Goal: Task Accomplishment & Management: Use online tool/utility

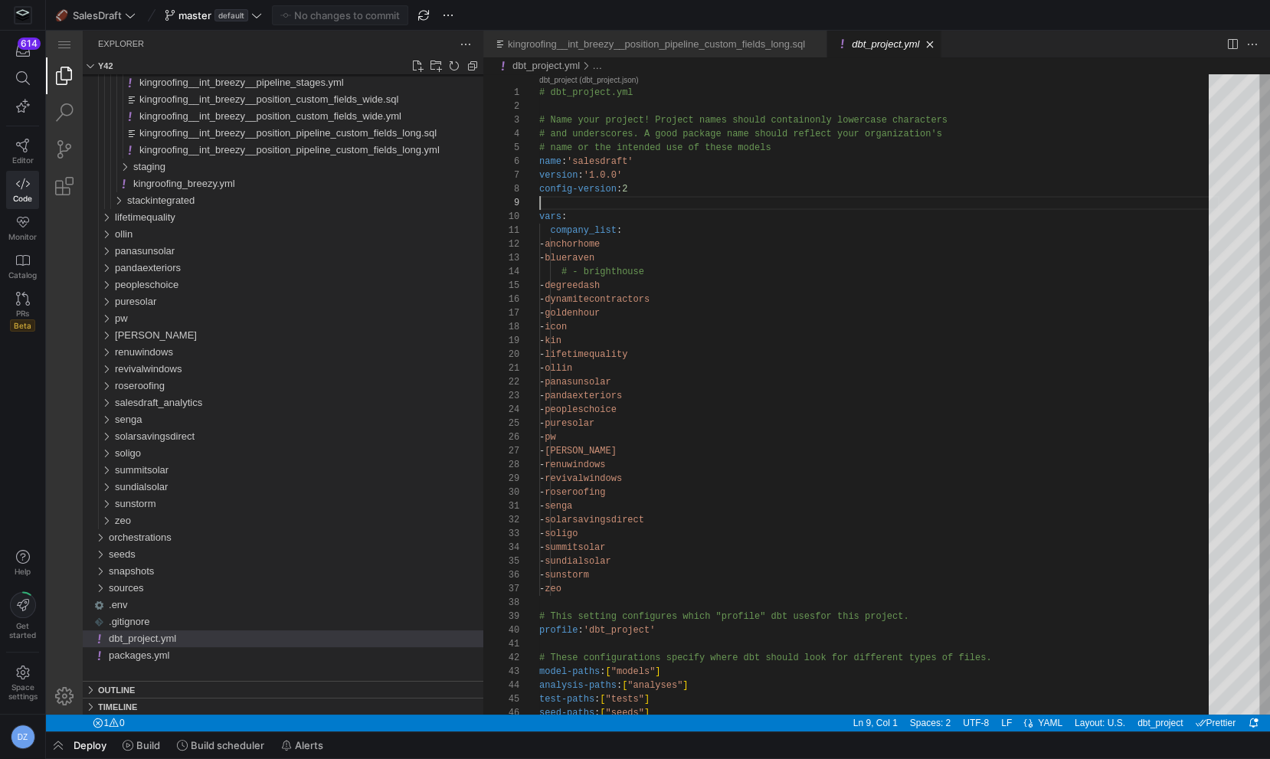
scroll to position [110, 0]
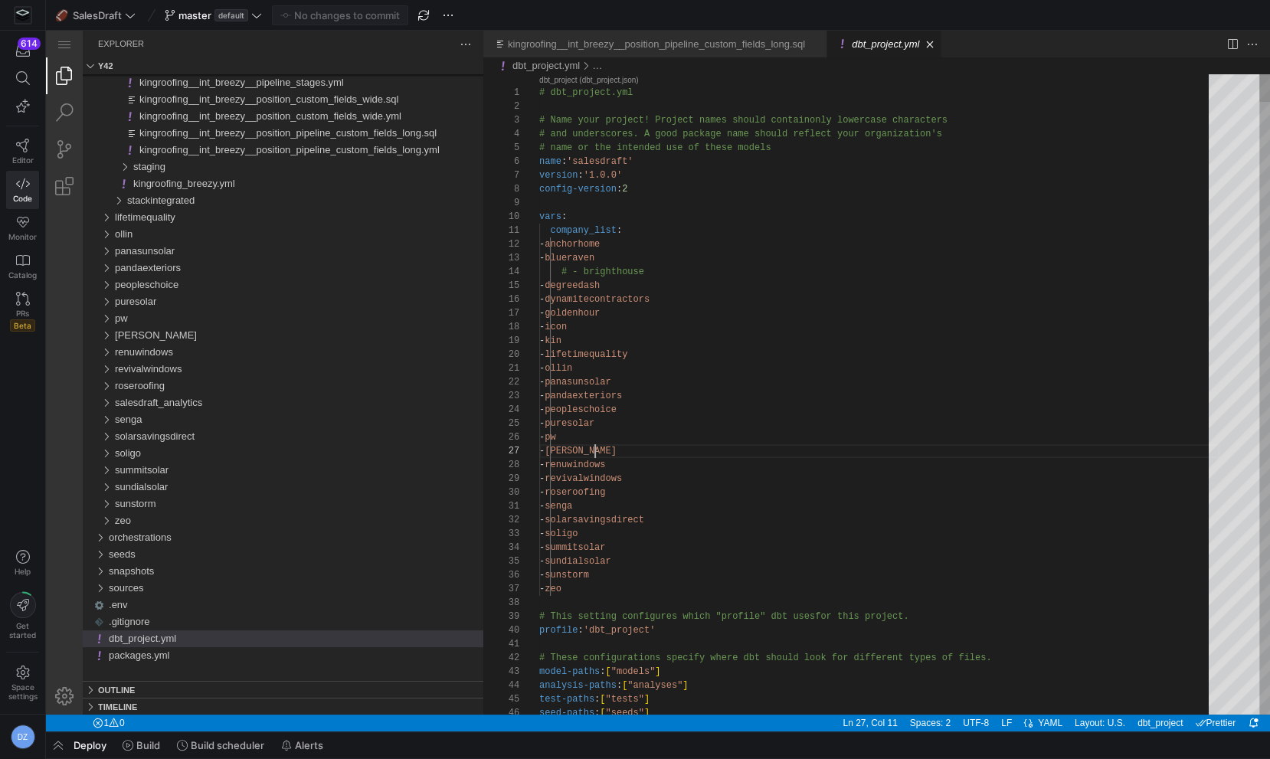
scroll to position [82, 55]
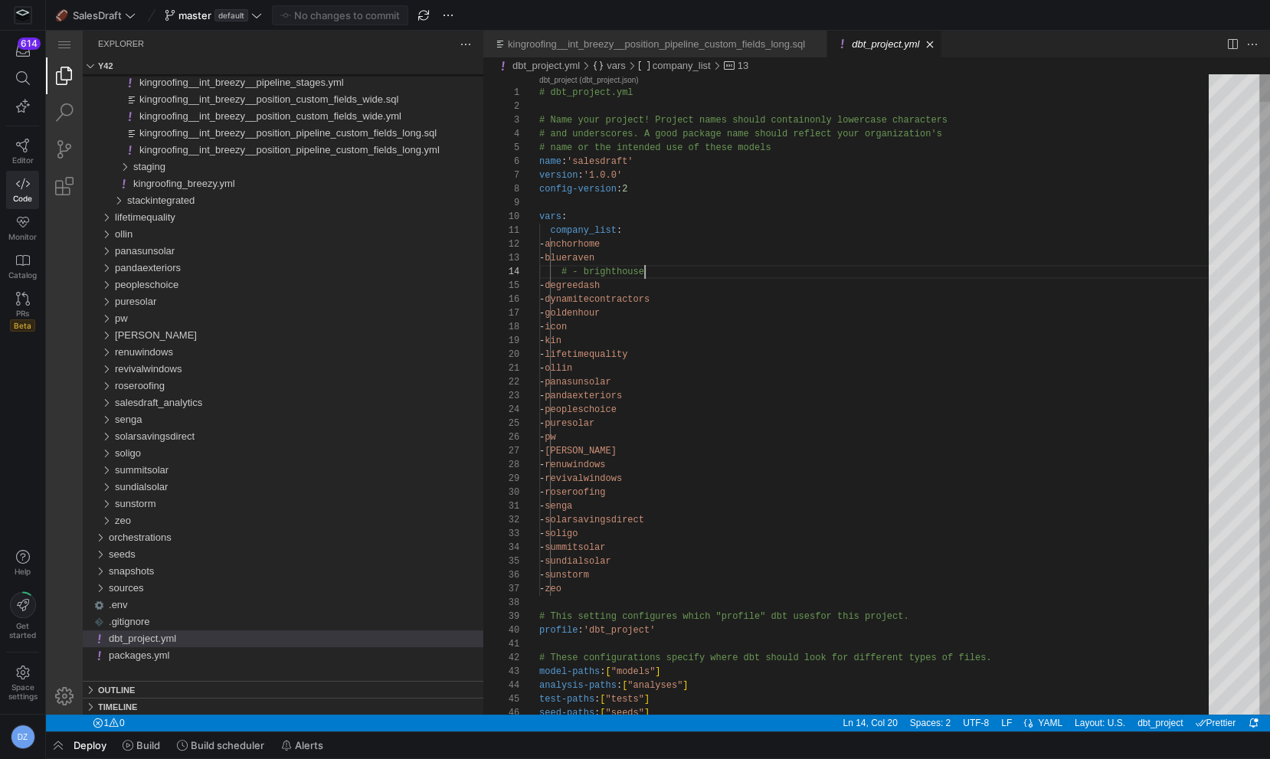
type textarea "# dbt_project.yml # Name your project! Project names should contain only lowerc…"
